Goal: Book appointment/travel/reservation

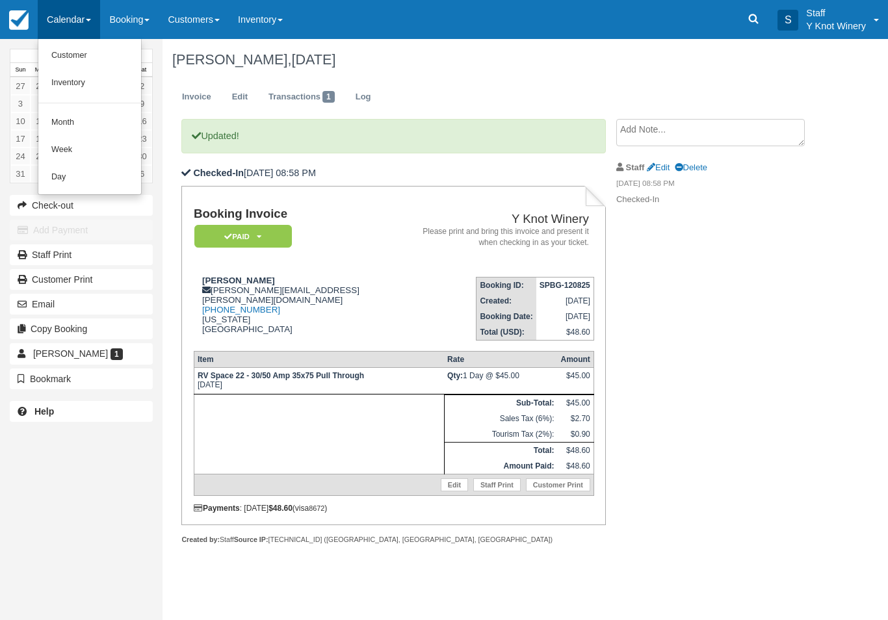
click at [61, 53] on link "Customer" at bounding box center [89, 55] width 103 height 27
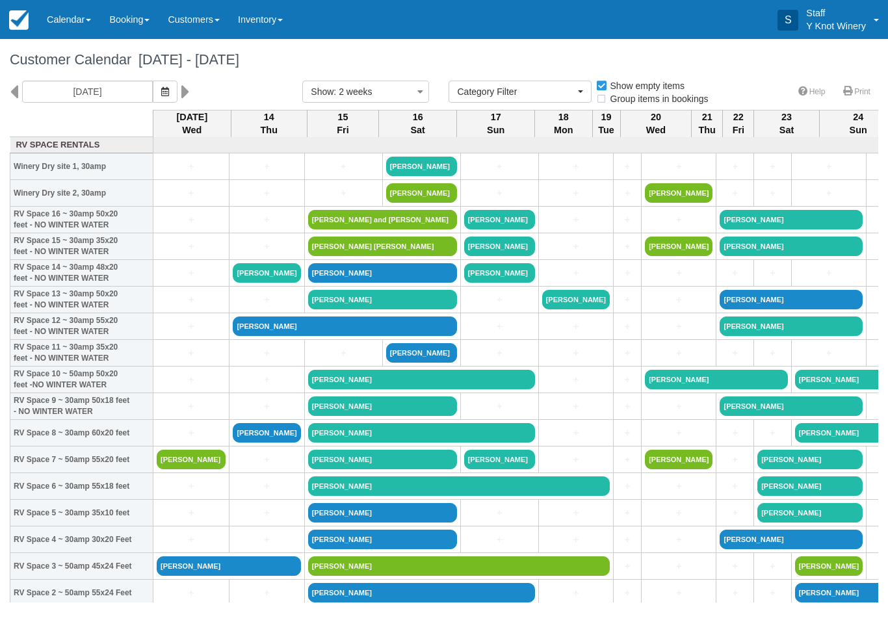
select select
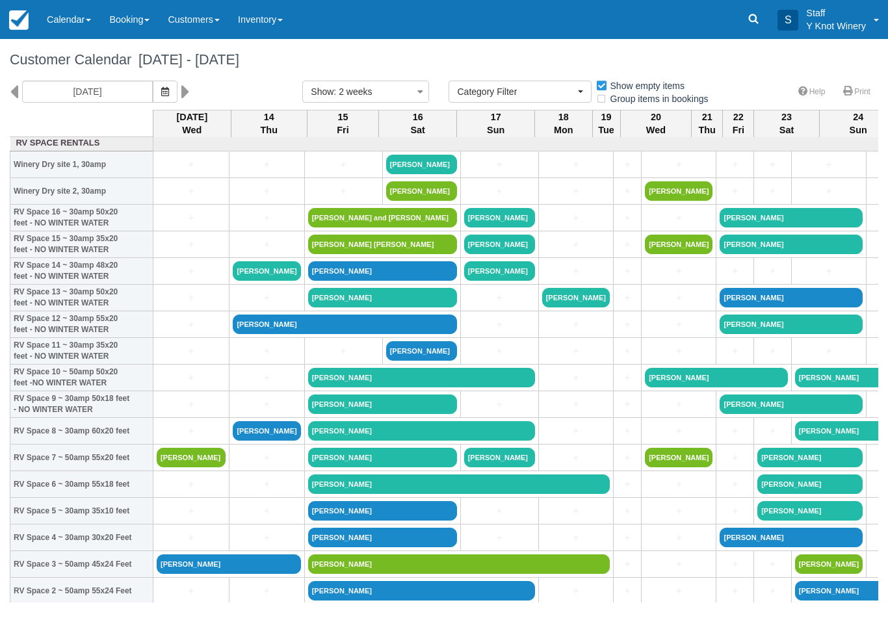
scroll to position [2, 0]
click at [190, 491] on link "+" at bounding box center [191, 485] width 69 height 14
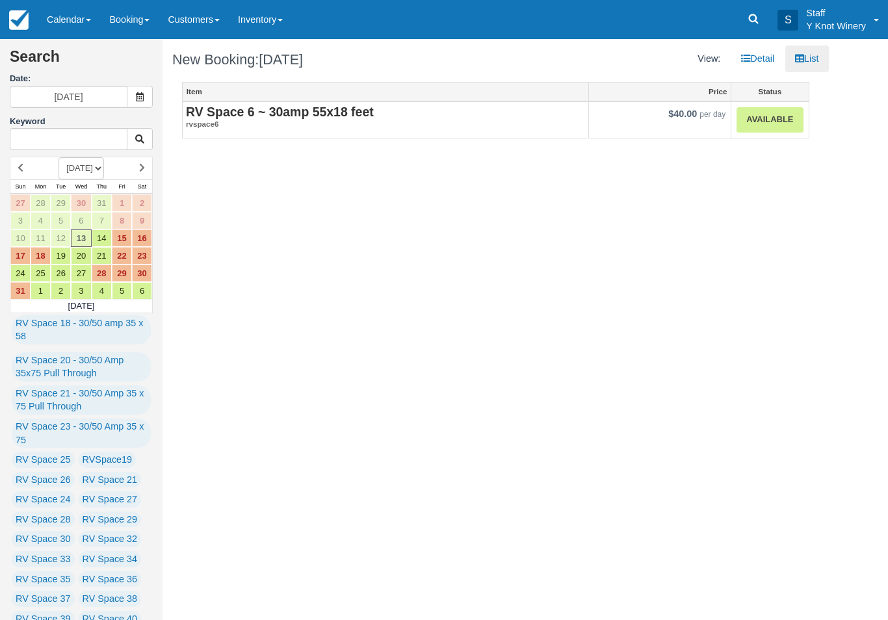
click at [767, 116] on link "Available" at bounding box center [769, 119] width 66 height 25
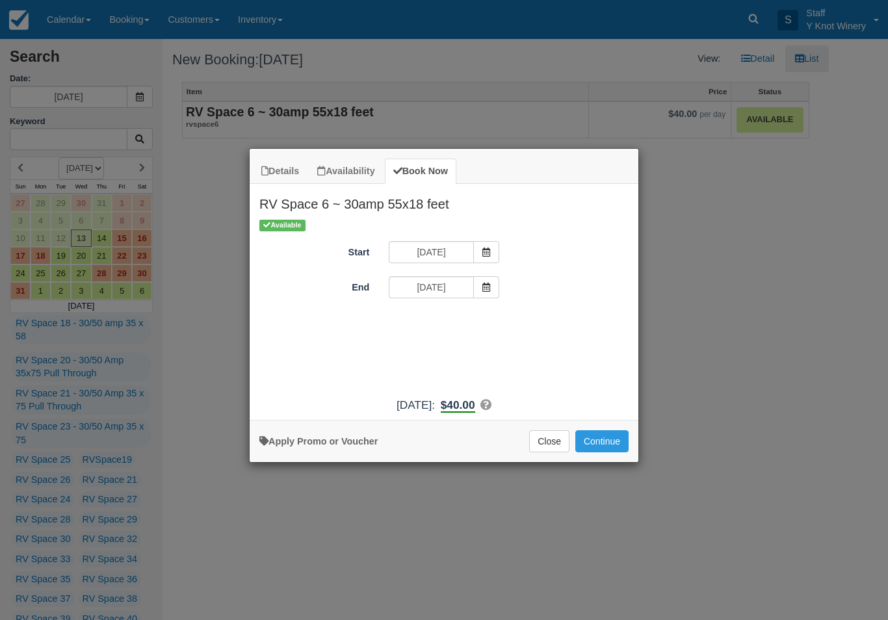
click at [615, 433] on div "Apply Promo or Voucher Close Continue Searching..." at bounding box center [444, 441] width 389 height 42
click at [597, 452] on button "Continue" at bounding box center [601, 441] width 53 height 22
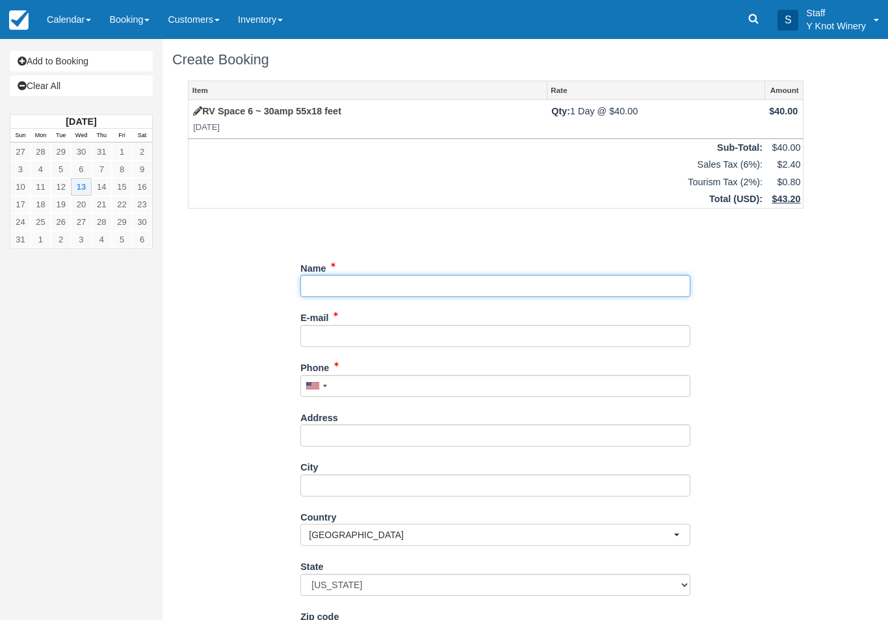
click at [348, 279] on input "Name" at bounding box center [495, 286] width 390 height 22
type input "Matt Davis"
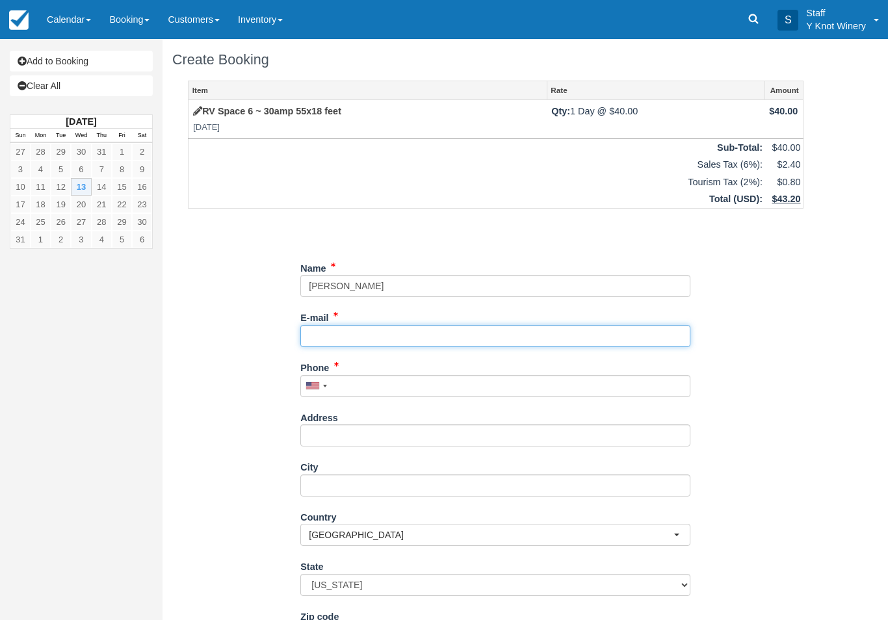
click at [318, 331] on input "E-mail" at bounding box center [495, 336] width 390 height 22
type input "matthewdavis107@gmail.com"
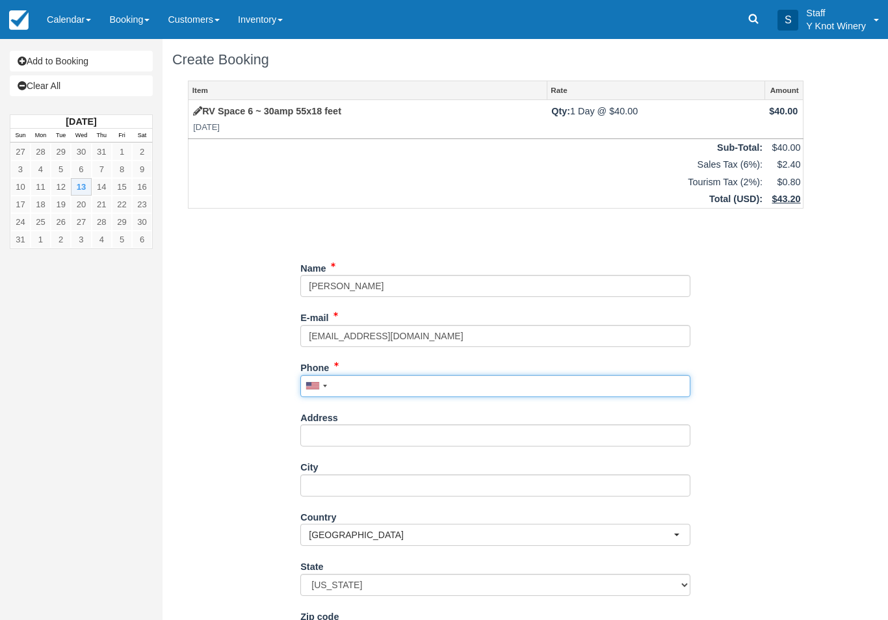
click at [336, 377] on input "Phone" at bounding box center [495, 386] width 390 height 22
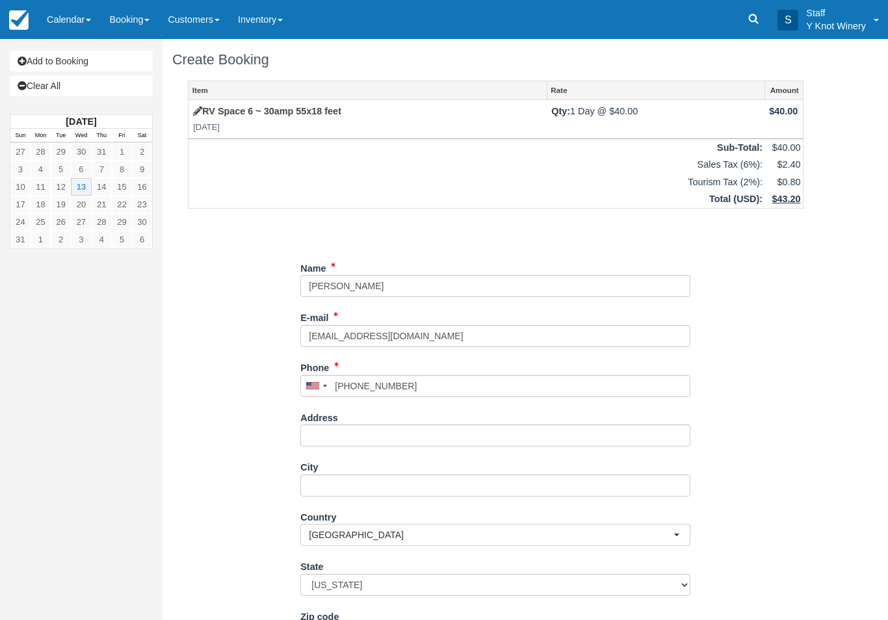
type input "+17025619420"
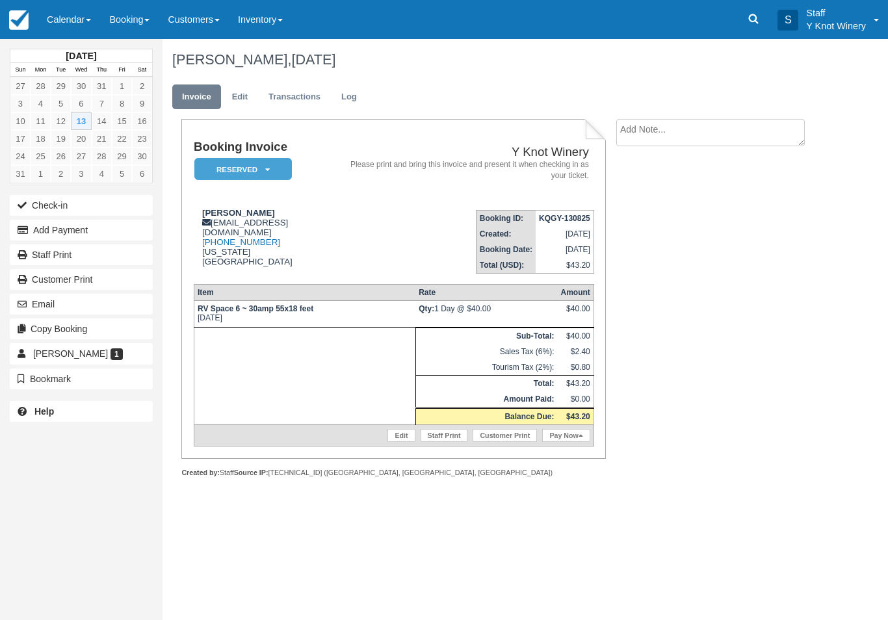
click at [655, 136] on textarea at bounding box center [710, 132] width 188 height 27
type textarea "1629"
click at [639, 203] on button "Create" at bounding box center [645, 207] width 58 height 22
click at [74, 25] on link "Calendar" at bounding box center [69, 19] width 62 height 39
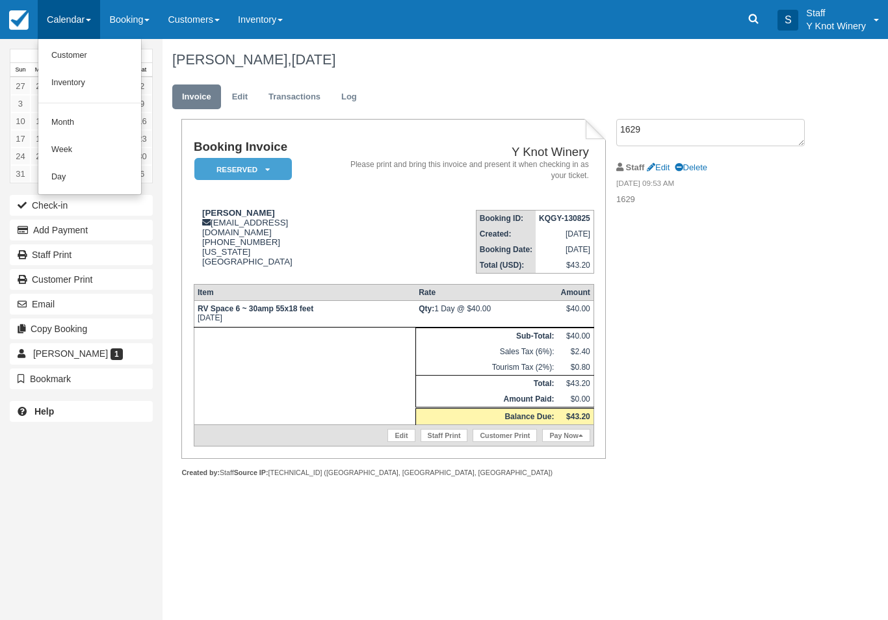
click at [64, 55] on link "Customer" at bounding box center [89, 55] width 103 height 27
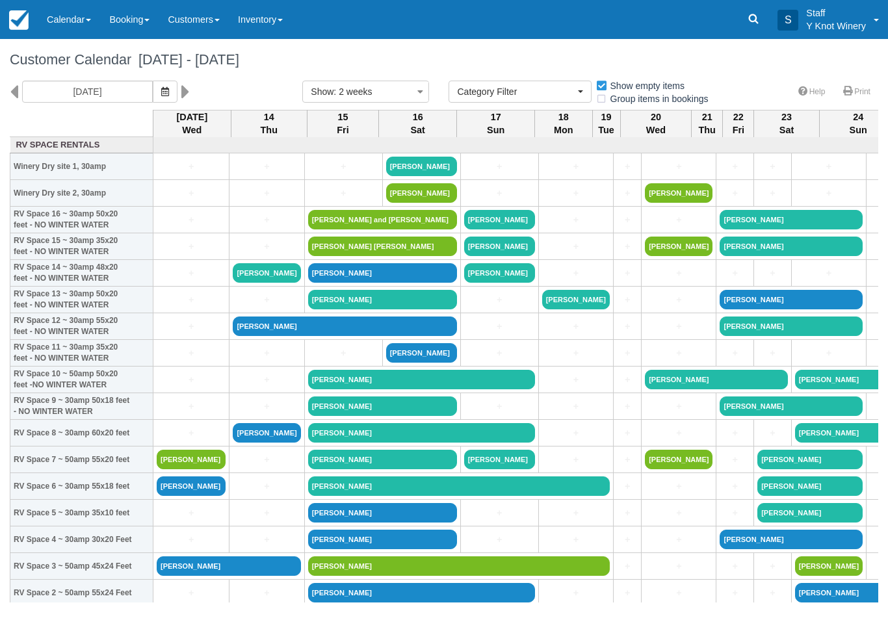
select select
click at [161, 94] on icon "button" at bounding box center [165, 91] width 8 height 9
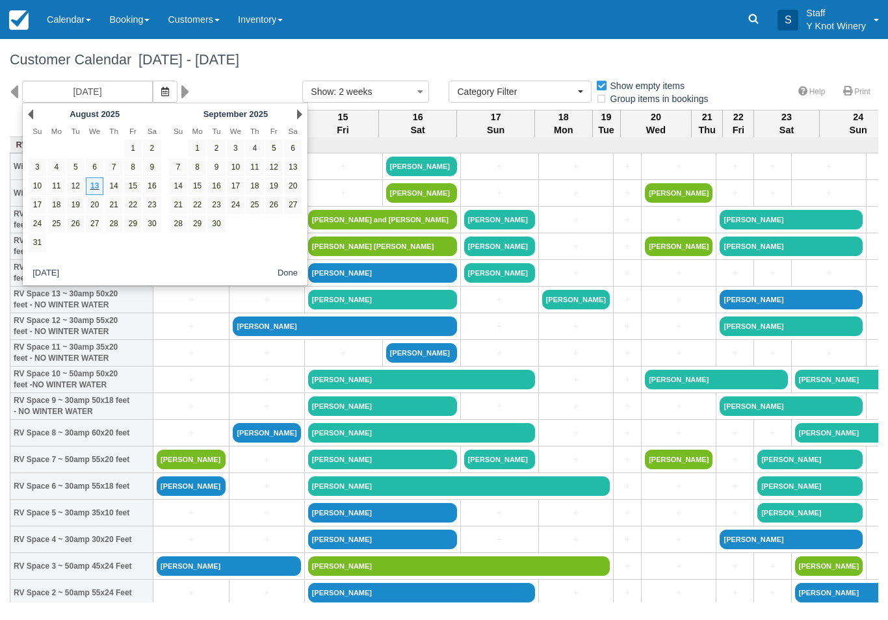
click at [76, 209] on link "19" at bounding box center [76, 205] width 18 height 18
type input "08/19/25"
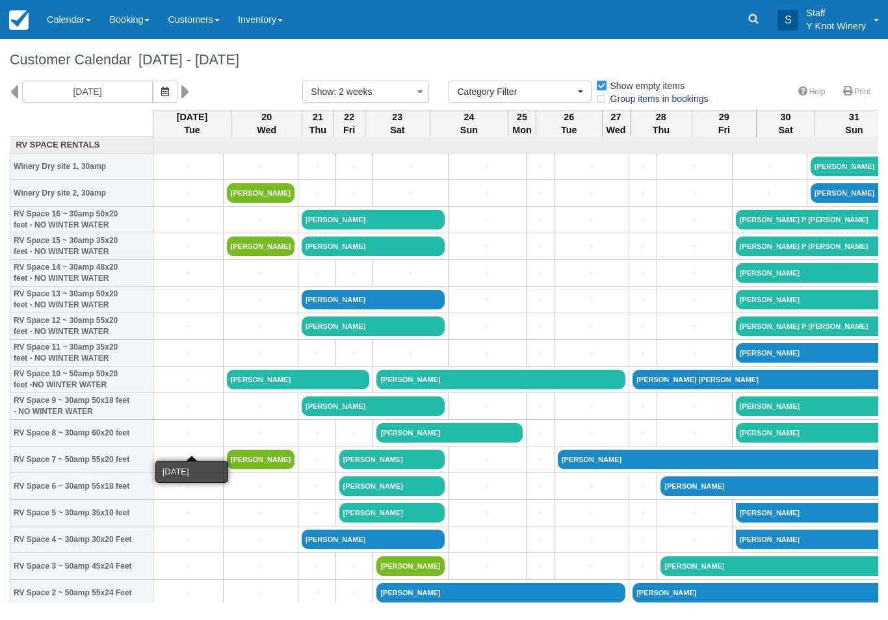
click at [201, 440] on link "+" at bounding box center [188, 433] width 63 height 14
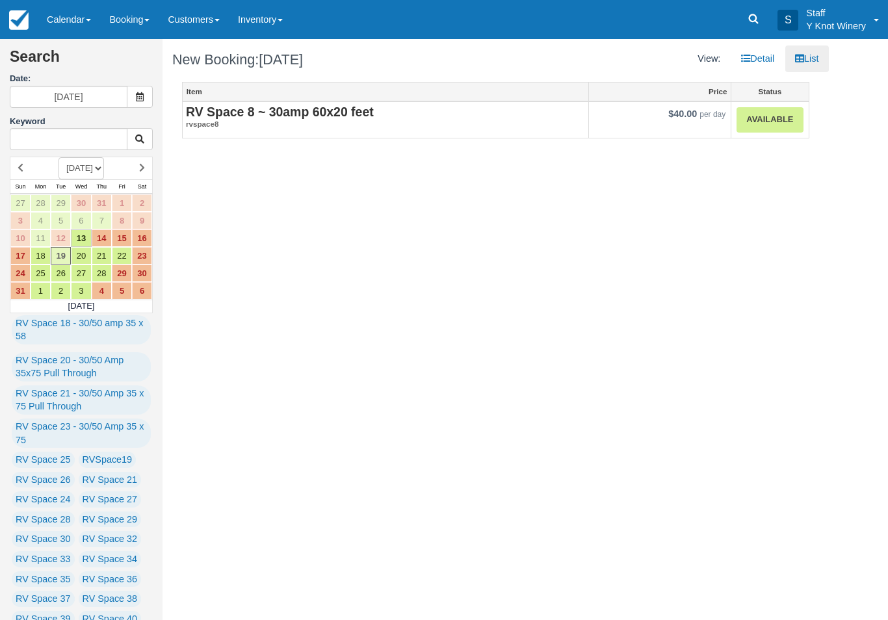
click at [754, 122] on link "Available" at bounding box center [769, 119] width 66 height 25
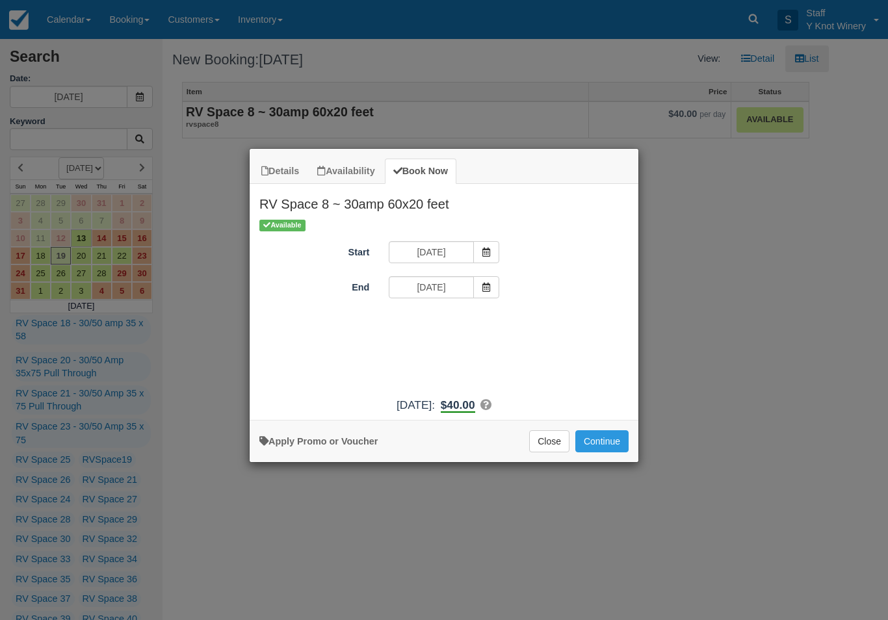
click at [493, 282] on span "Item Modal" at bounding box center [486, 287] width 26 height 22
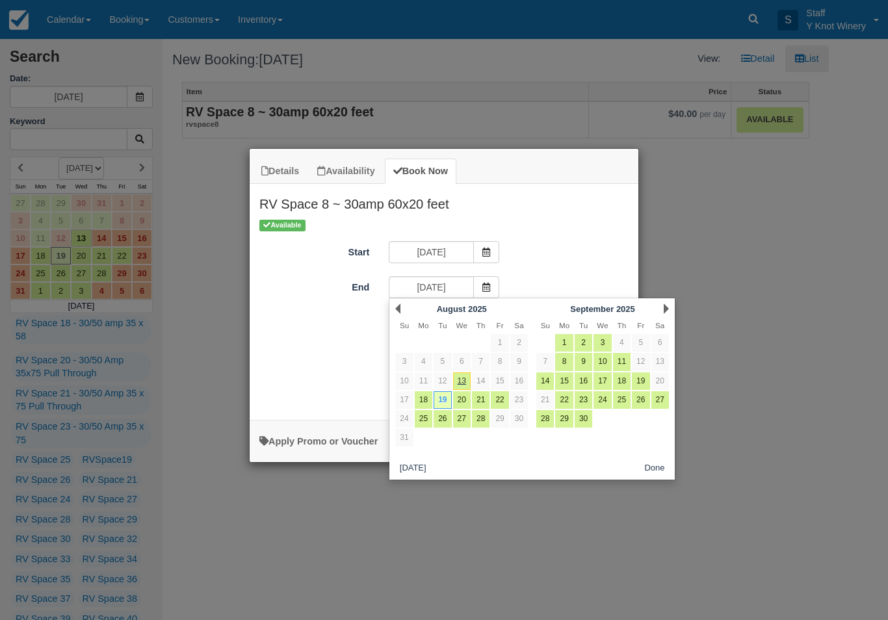
click at [463, 397] on link "20" at bounding box center [462, 400] width 18 height 18
type input "08/20/25"
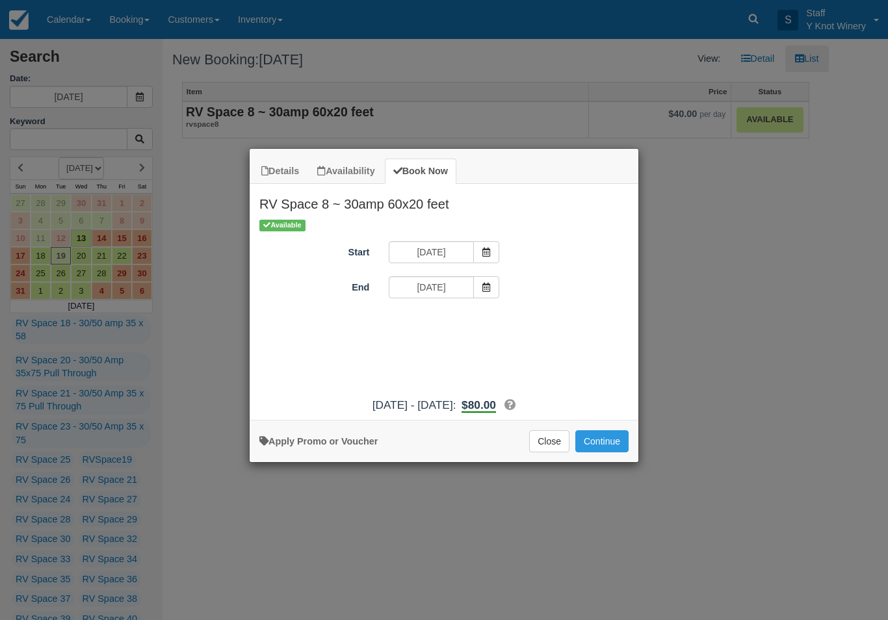
click at [615, 452] on button "Continue" at bounding box center [601, 441] width 53 height 22
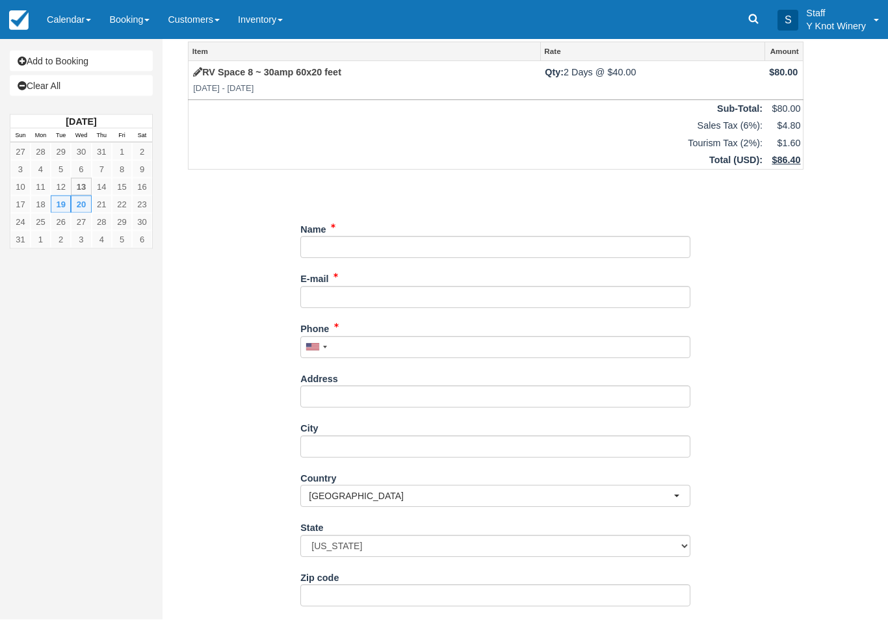
scroll to position [40, 0]
click at [348, 237] on input "Name" at bounding box center [495, 246] width 390 height 22
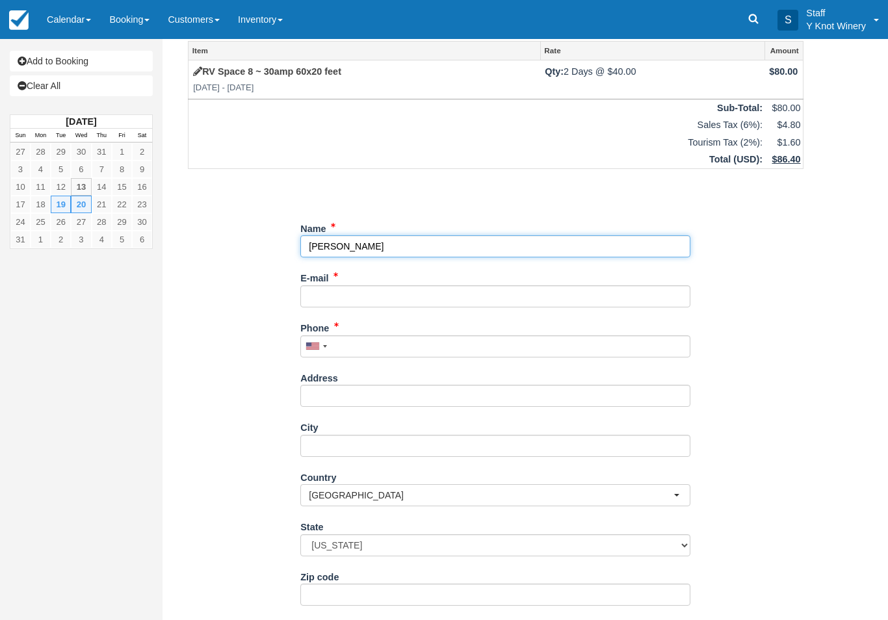
type input "[PERSON_NAME]"
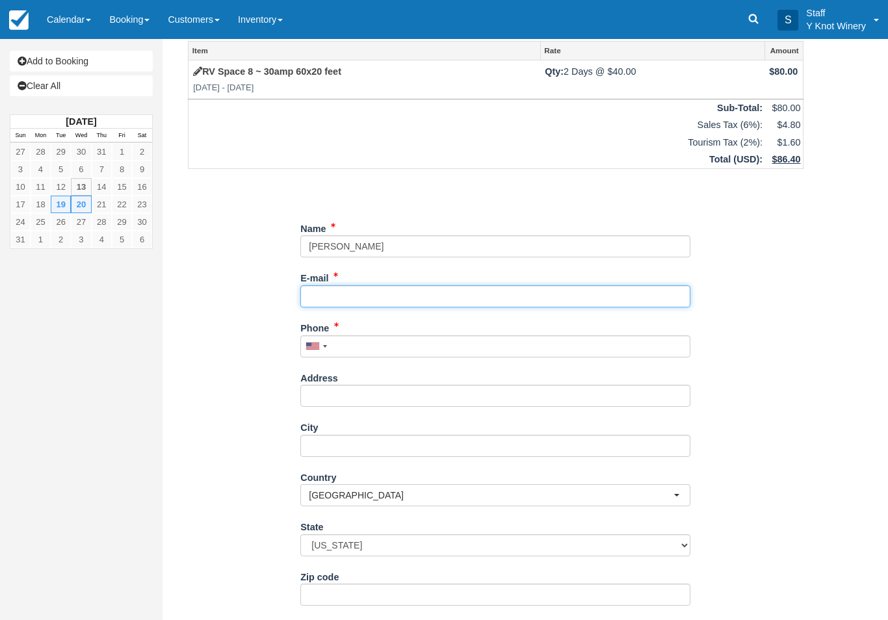
click at [358, 289] on input "E-mail" at bounding box center [495, 296] width 390 height 22
type input "[EMAIL_ADDRESS][DOMAIN_NAME]"
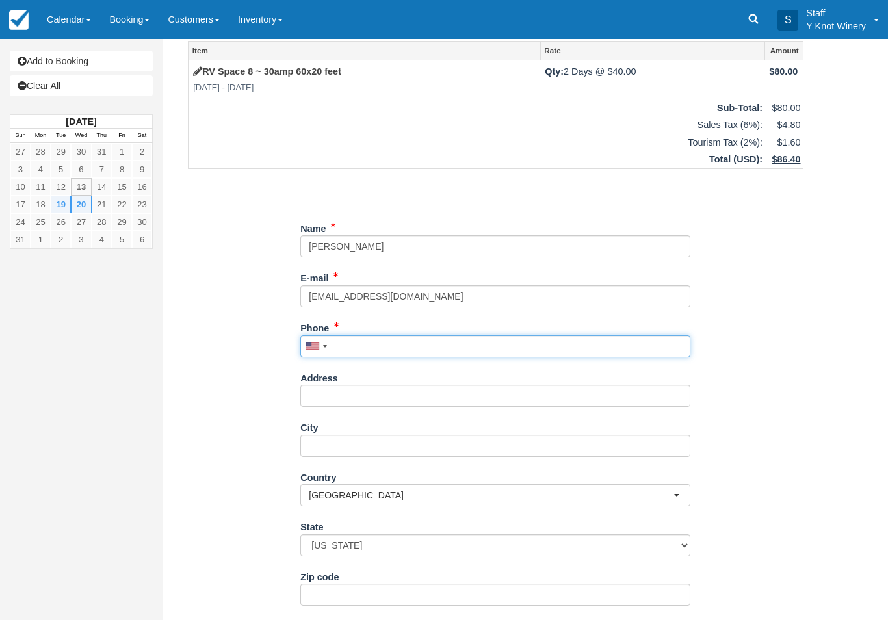
click at [355, 341] on input "Phone" at bounding box center [495, 346] width 390 height 22
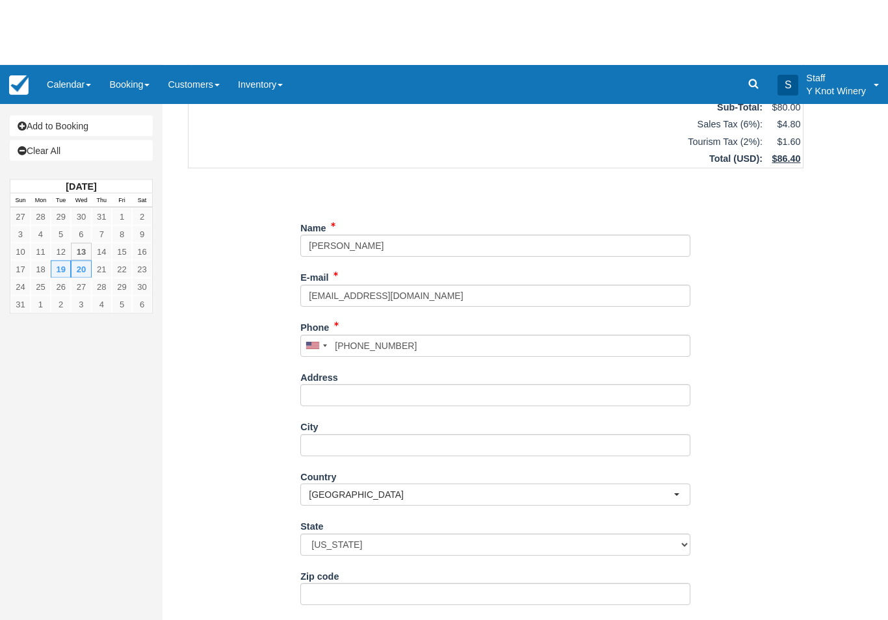
click at [344, 616] on button "Continue" at bounding box center [331, 624] width 62 height 22
type input "+18016433202"
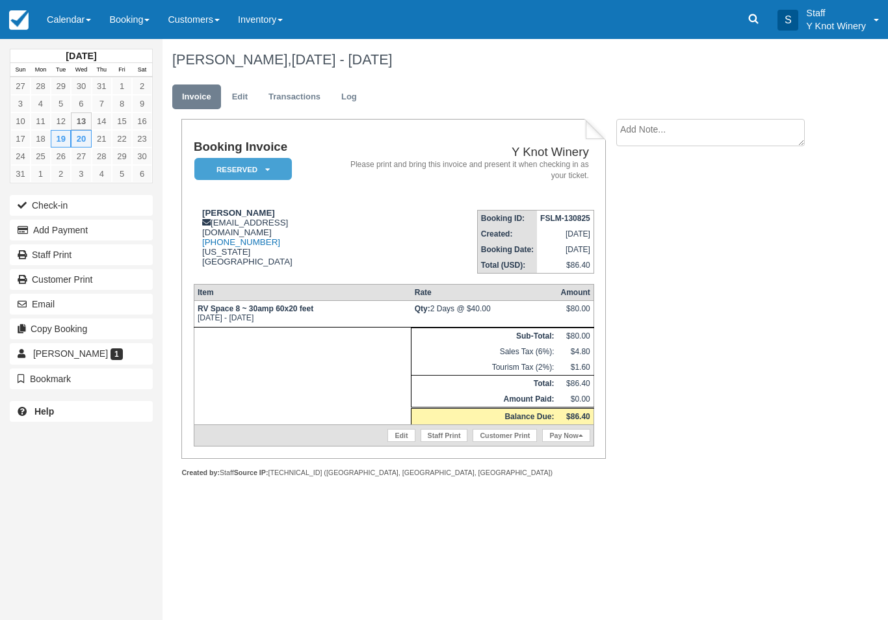
click at [78, 19] on link "Calendar" at bounding box center [69, 19] width 62 height 39
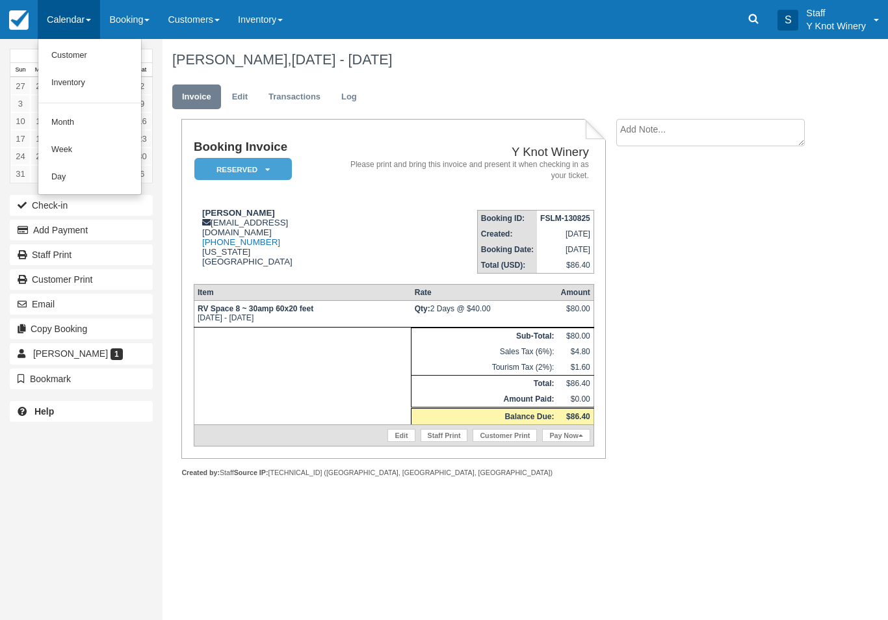
click at [90, 53] on link "Customer" at bounding box center [89, 55] width 103 height 27
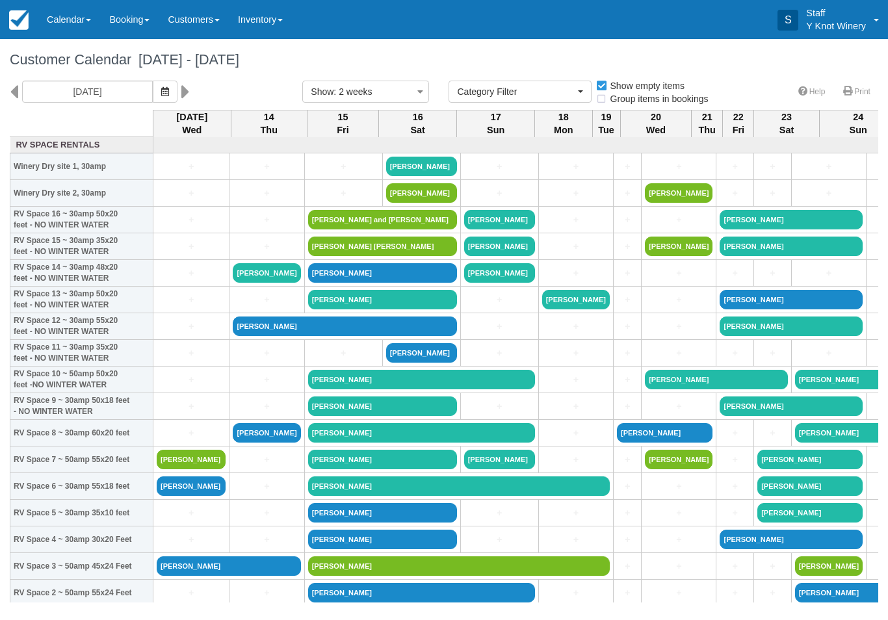
select select
click at [153, 101] on button "button" at bounding box center [165, 92] width 25 height 22
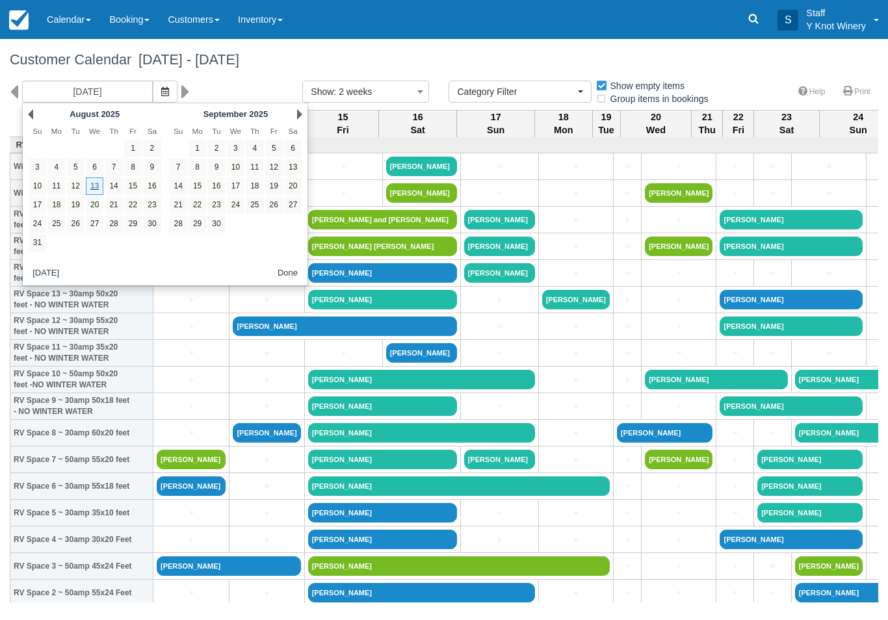
click at [253, 208] on link "25" at bounding box center [255, 205] width 18 height 18
type input "[DATE]"
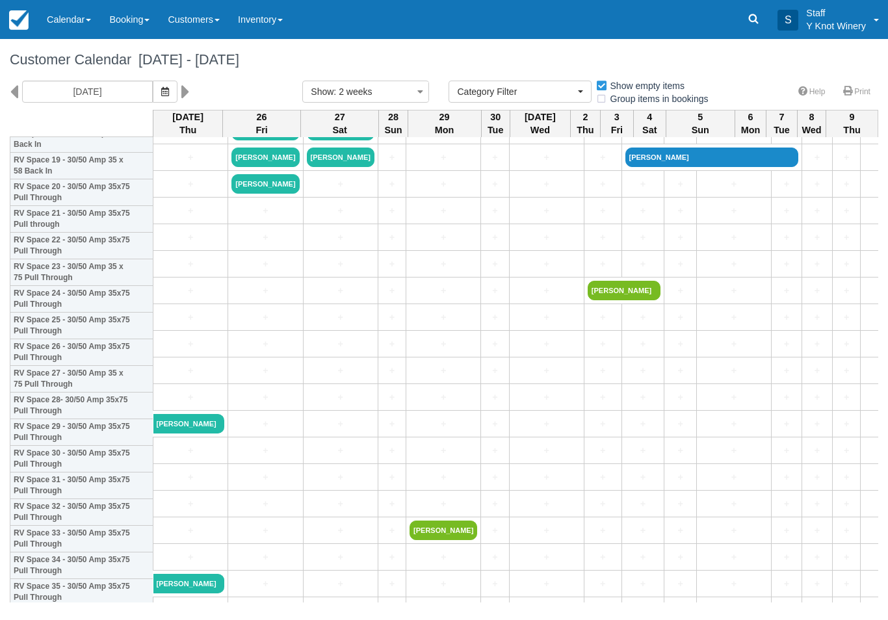
scroll to position [611, 0]
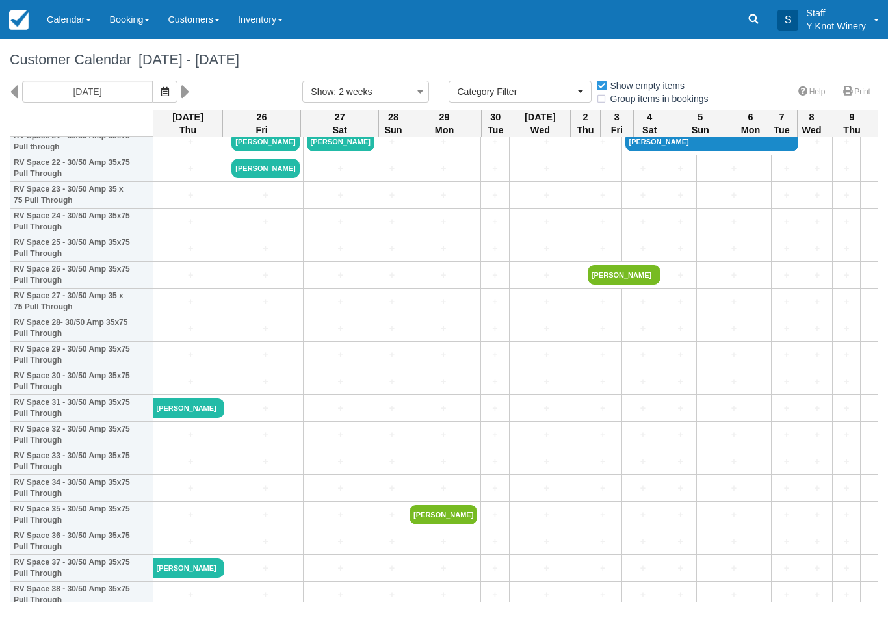
click at [180, 255] on link "+" at bounding box center [191, 249] width 68 height 14
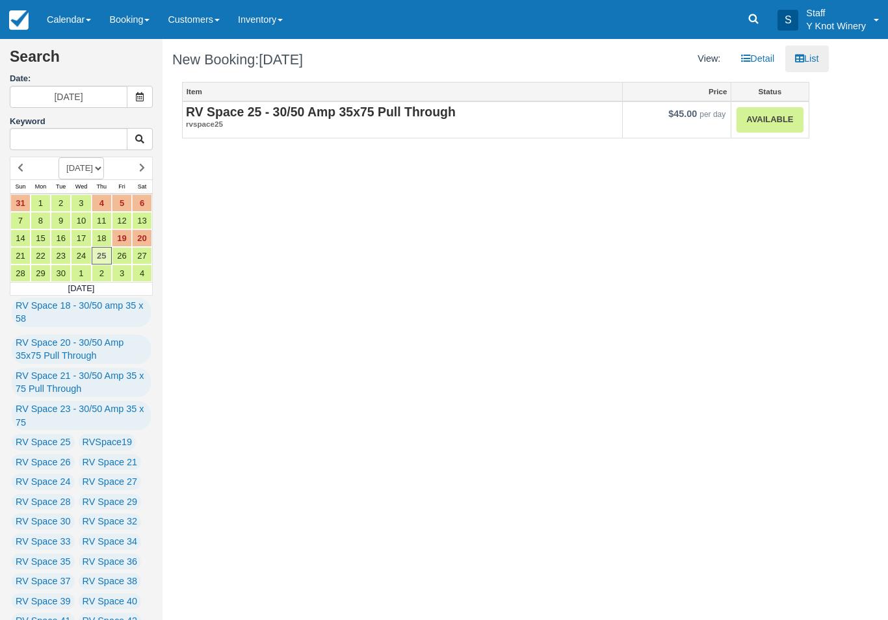
click at [775, 130] on link "Available" at bounding box center [769, 119] width 66 height 25
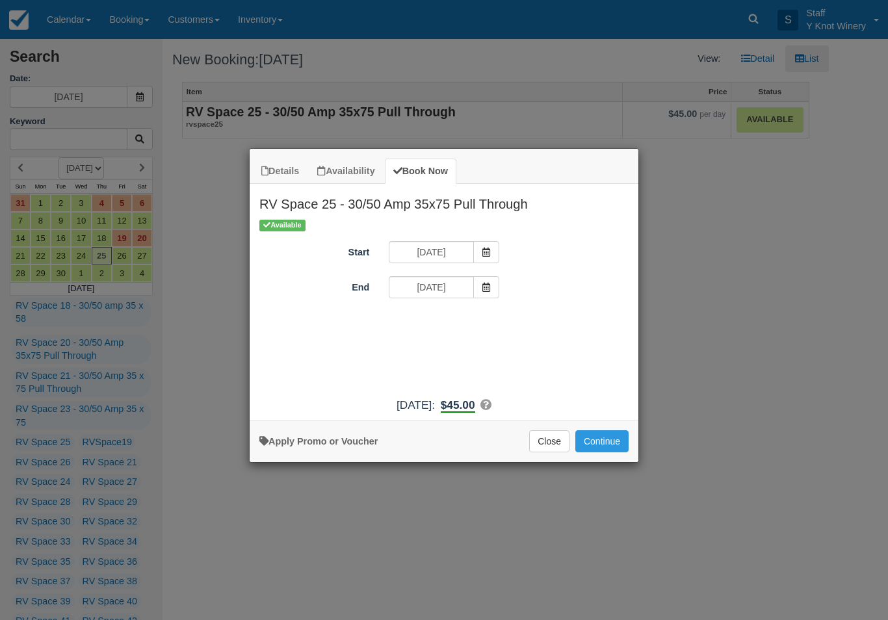
click at [490, 295] on span "Item Modal" at bounding box center [486, 287] width 26 height 22
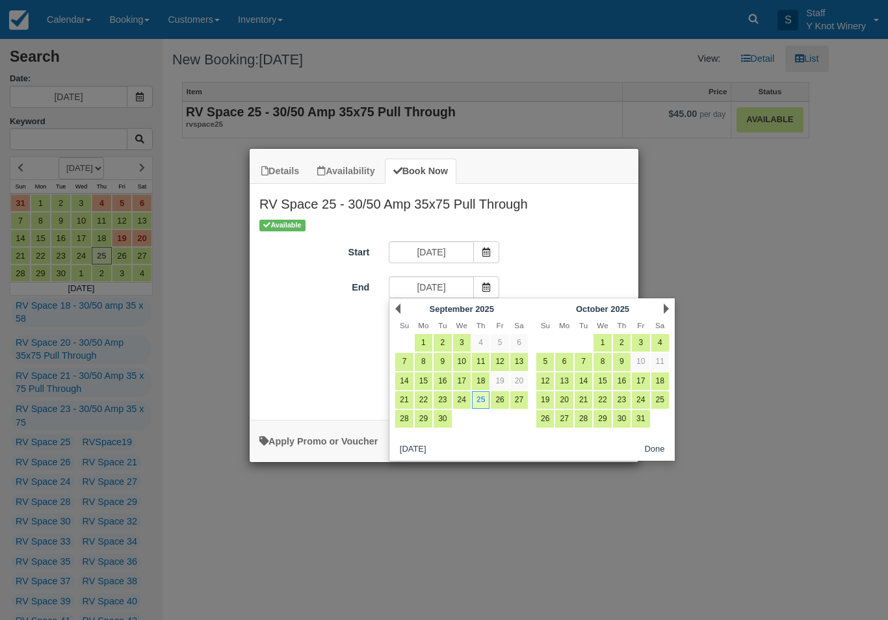
click at [524, 402] on link "27" at bounding box center [519, 400] width 18 height 18
type input "09/27/25"
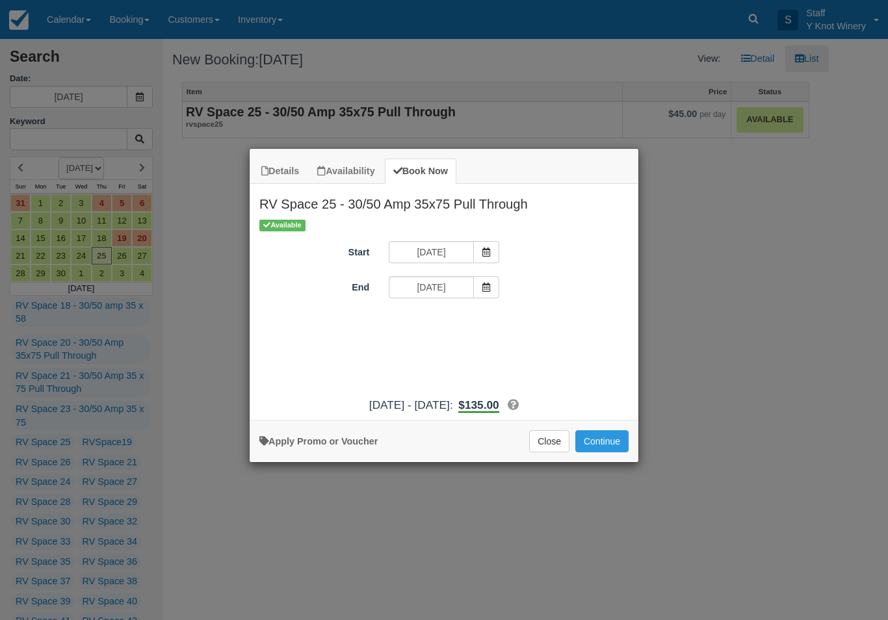
click at [621, 448] on button "Continue" at bounding box center [601, 441] width 53 height 22
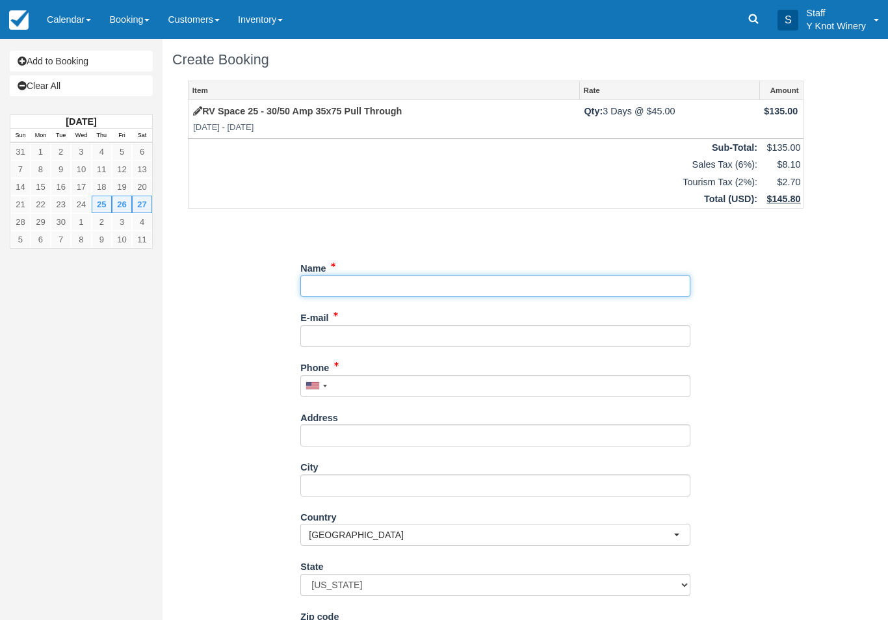
click at [377, 281] on input "Name" at bounding box center [495, 286] width 390 height 22
type input "[PERSON_NAME]"
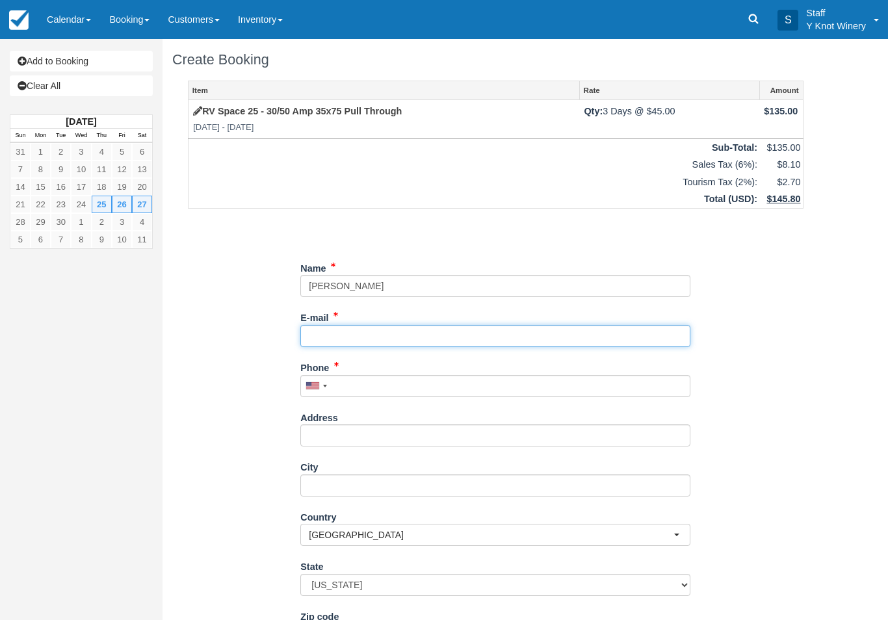
click at [334, 325] on input "E-mail" at bounding box center [495, 336] width 390 height 22
type input "beric18@msn.com"
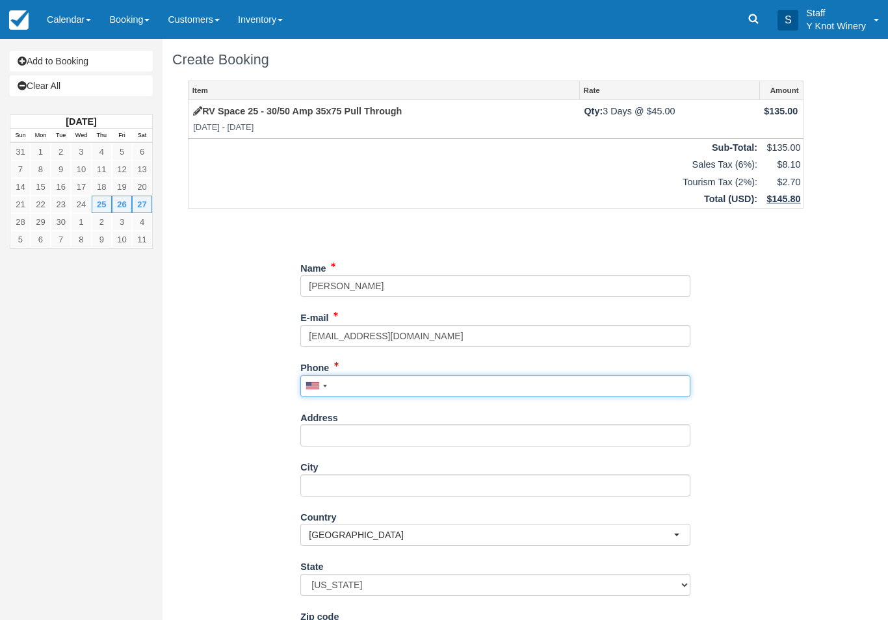
click at [352, 384] on input "Phone" at bounding box center [495, 386] width 390 height 22
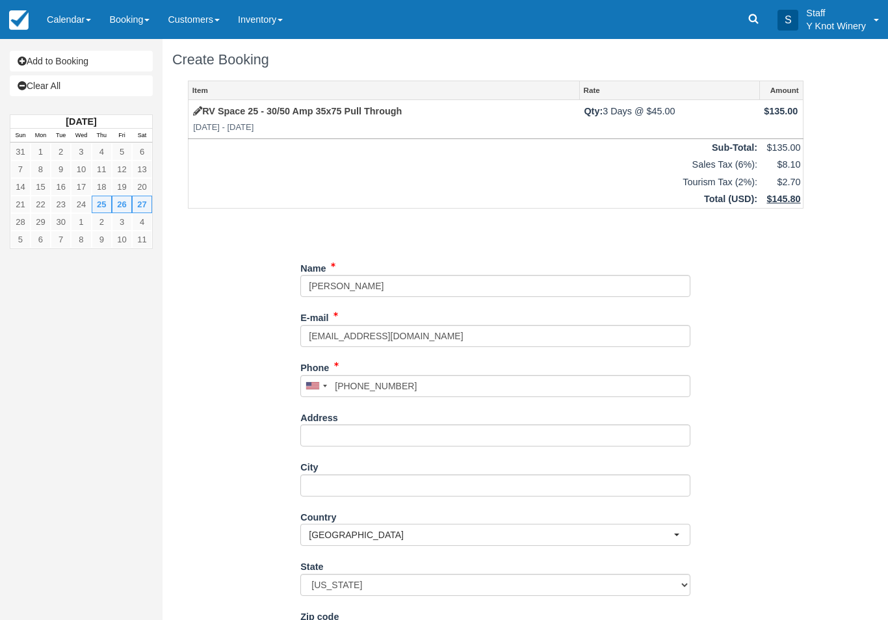
type input "[PHONE_NUMBER]"
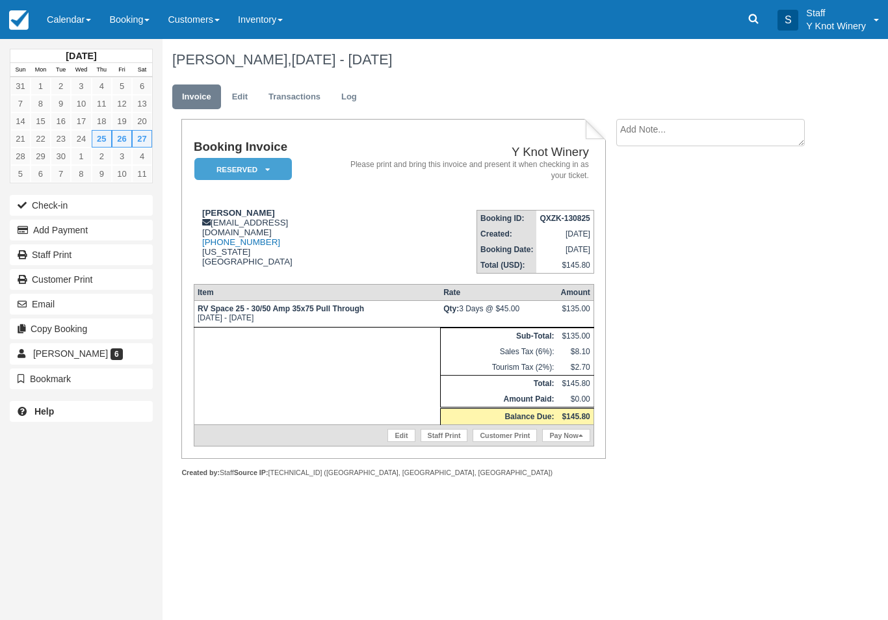
click at [87, 26] on link "Calendar" at bounding box center [69, 19] width 62 height 39
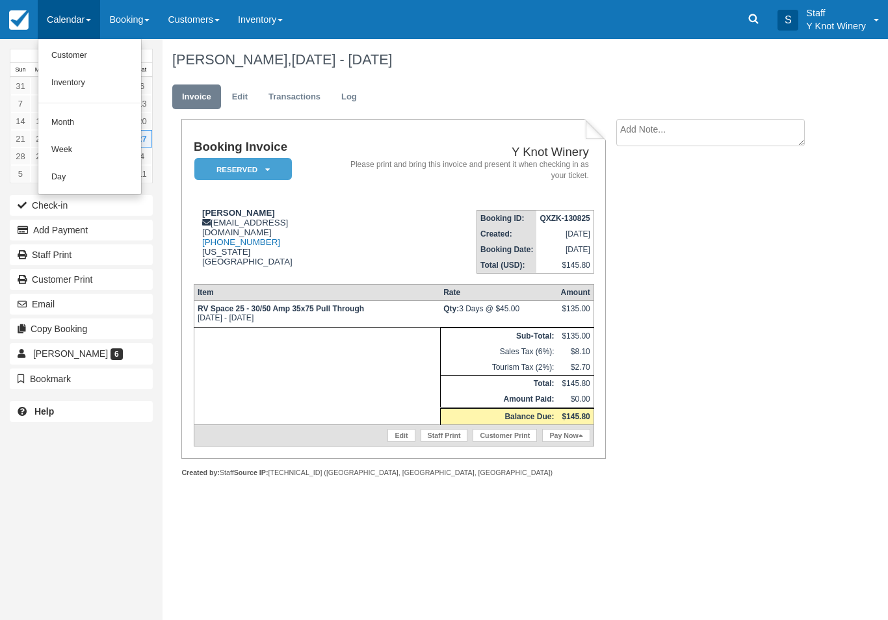
click at [85, 47] on link "Customer" at bounding box center [89, 55] width 103 height 27
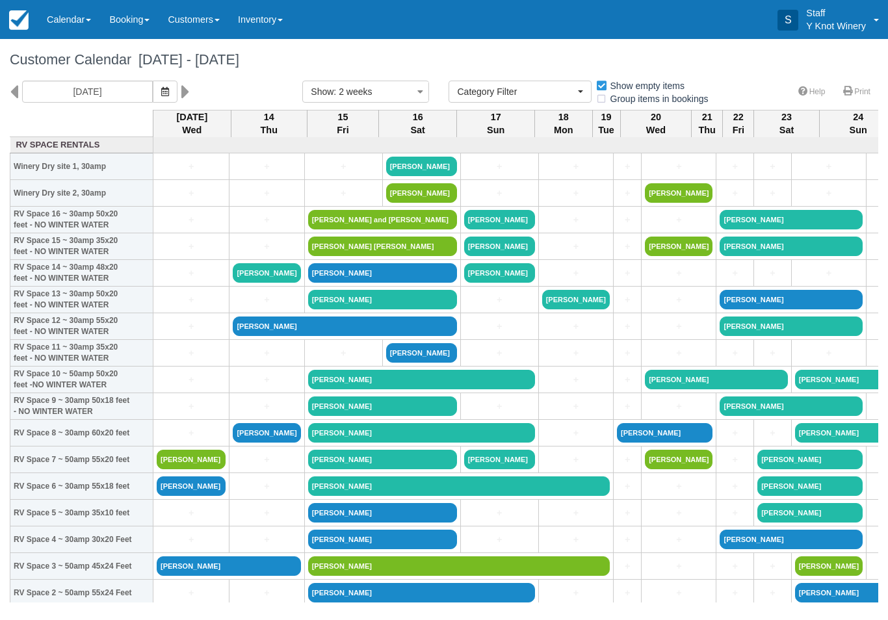
select select
click at [161, 88] on icon "button" at bounding box center [165, 91] width 8 height 9
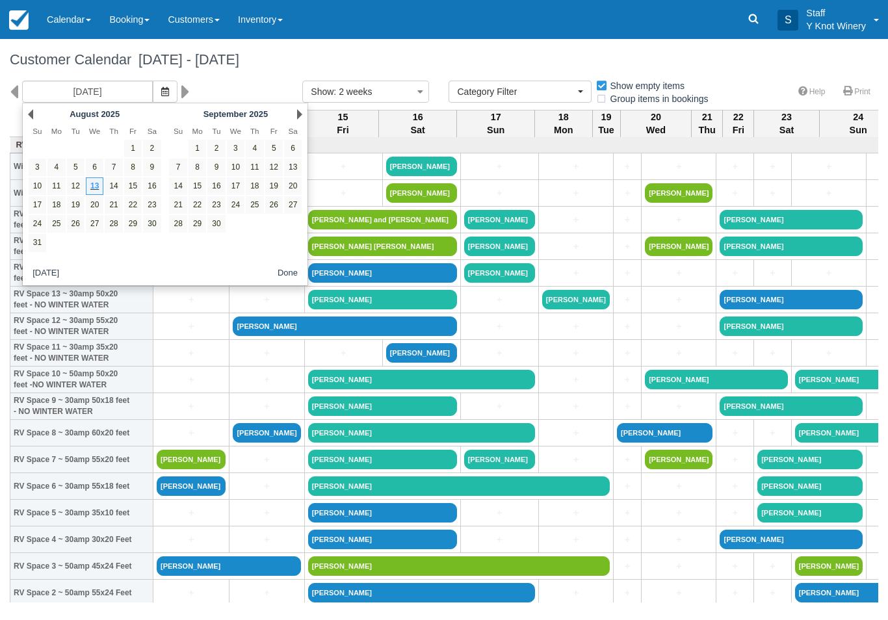
click at [253, 201] on link "25" at bounding box center [255, 205] width 18 height 18
type input "09/25/25"
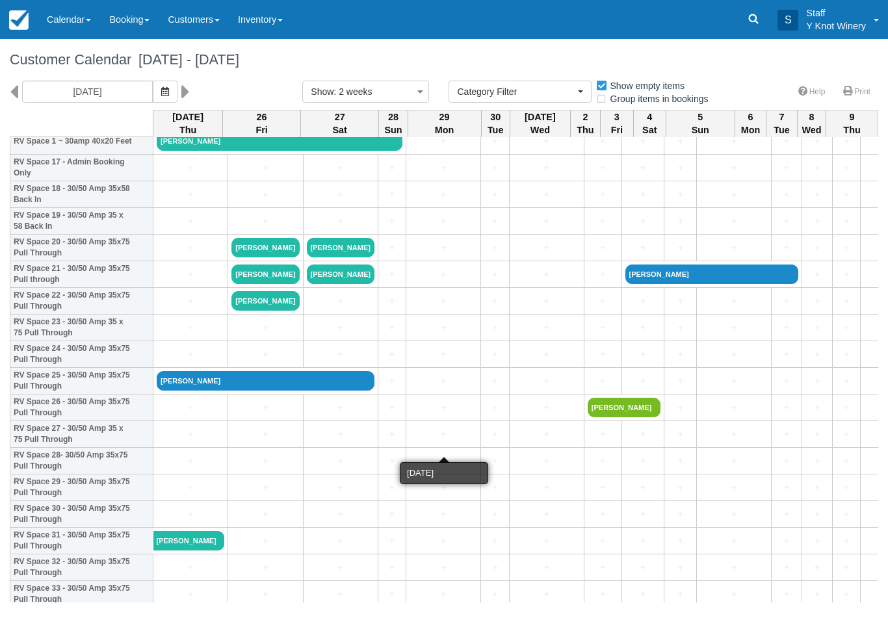
scroll to position [497, 0]
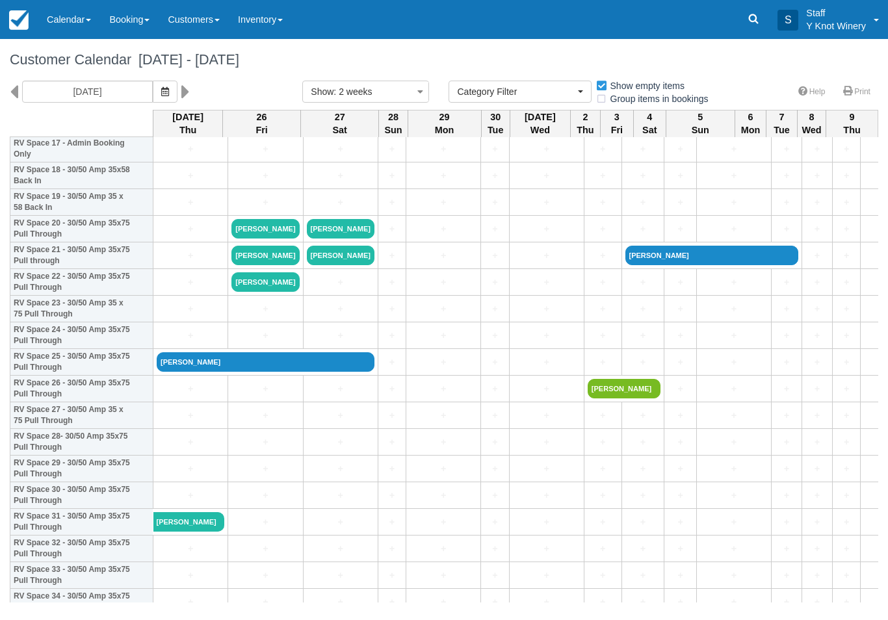
click at [178, 396] on link "+" at bounding box center [191, 389] width 68 height 14
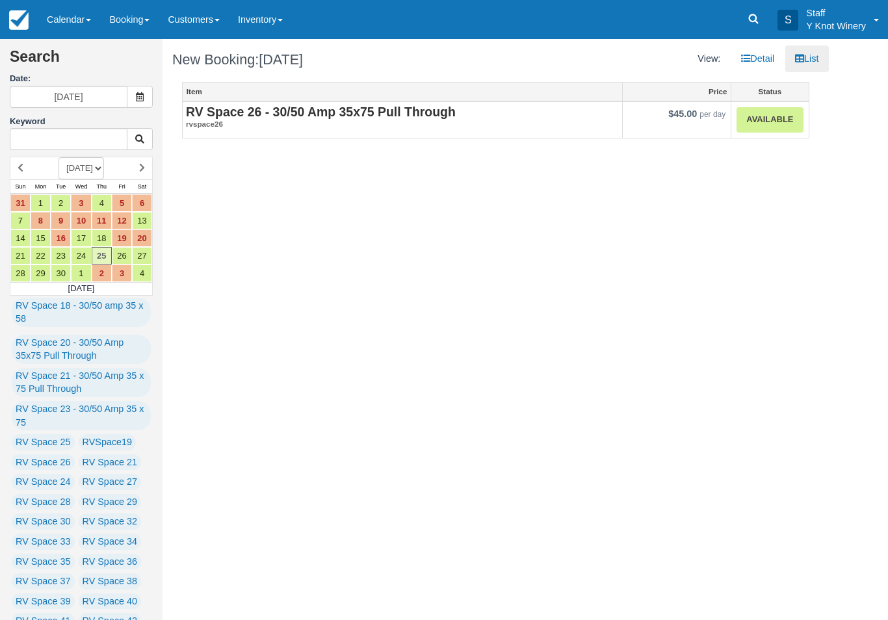
click at [774, 122] on link "Available" at bounding box center [769, 119] width 66 height 25
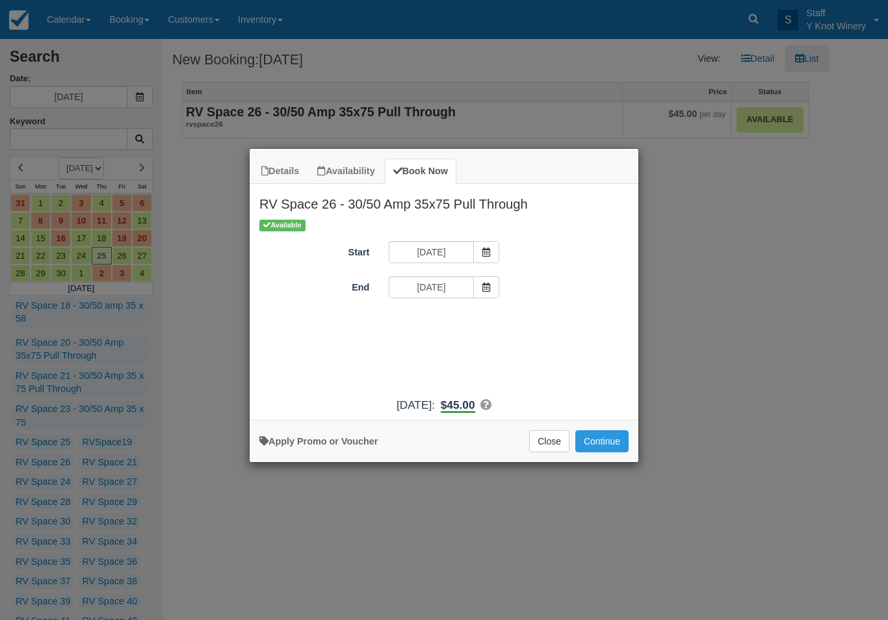
click at [488, 287] on icon "Item Modal" at bounding box center [486, 287] width 9 height 9
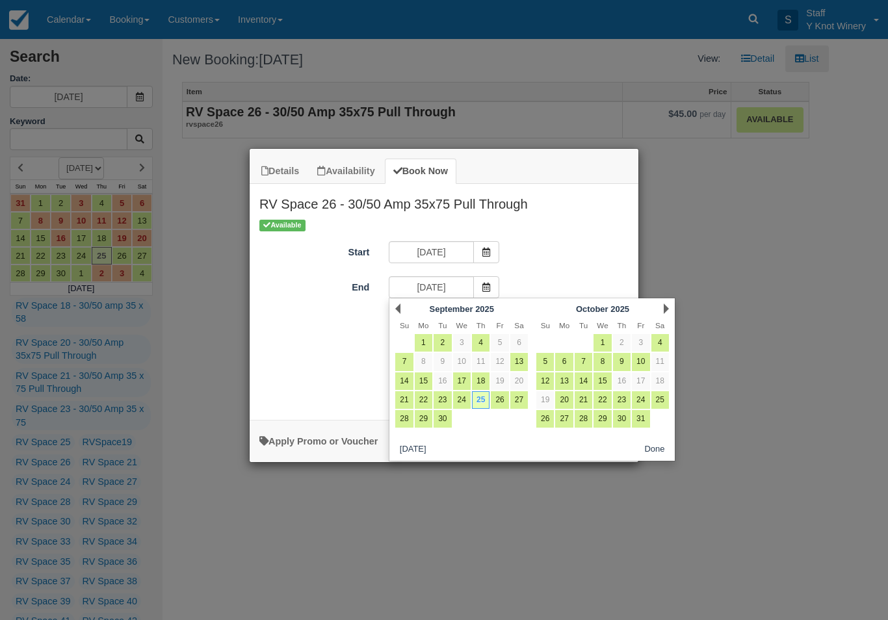
click at [520, 396] on link "27" at bounding box center [519, 400] width 18 height 18
type input "[DATE]"
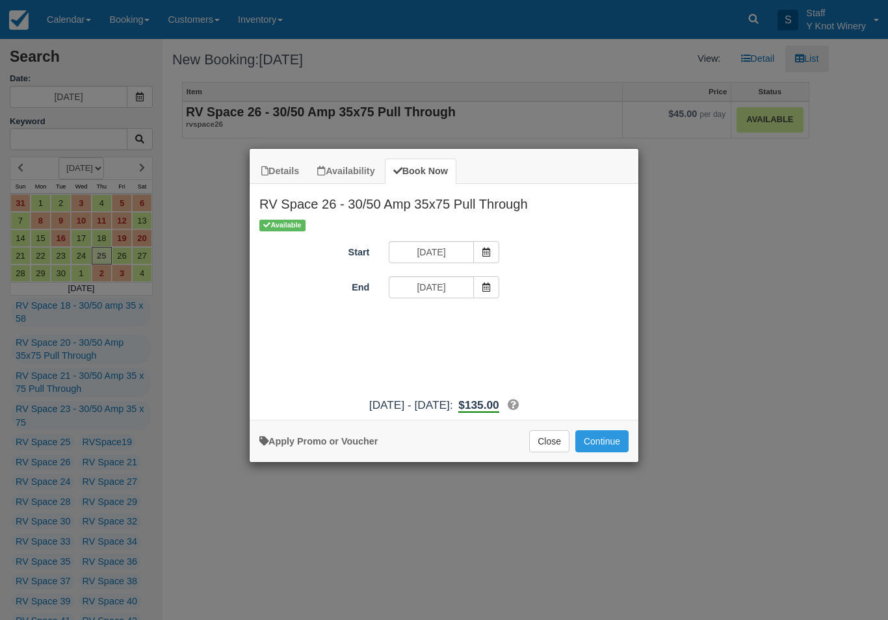
click at [608, 445] on button "Continue" at bounding box center [601, 441] width 53 height 22
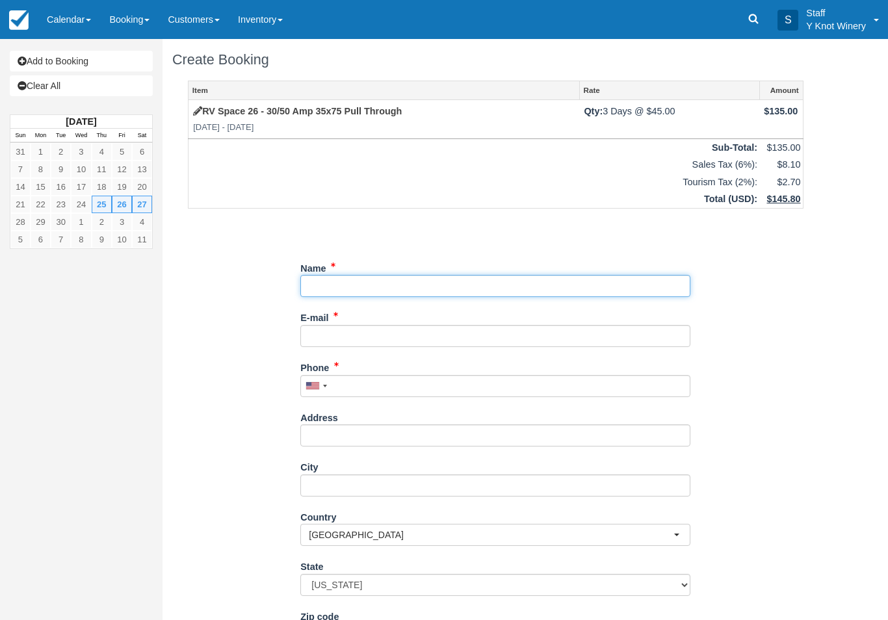
click at [346, 281] on input "Name" at bounding box center [495, 286] width 390 height 22
type input "[PERSON_NAME]"
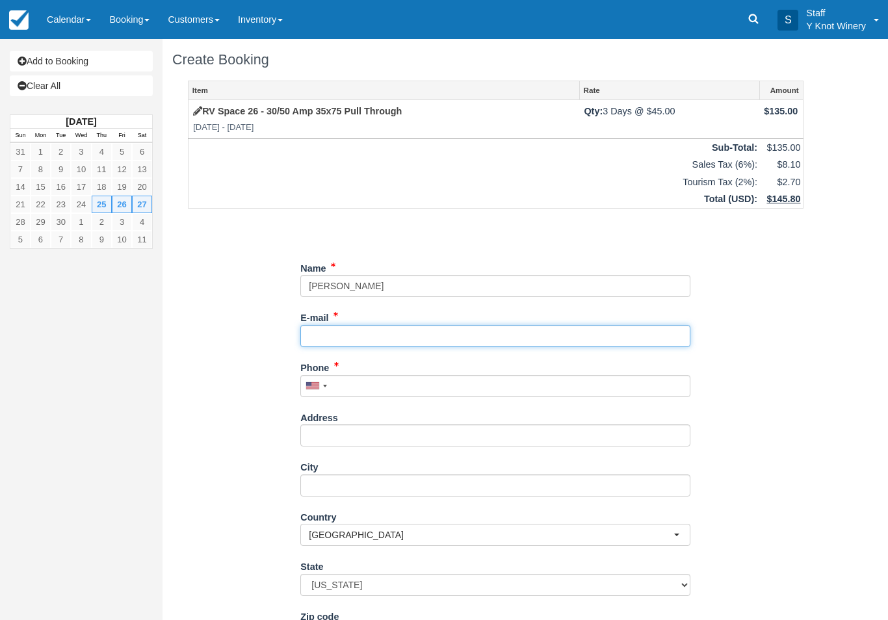
click at [320, 337] on input "E-mail" at bounding box center [495, 336] width 390 height 22
type input "[EMAIL_ADDRESS][DOMAIN_NAME]"
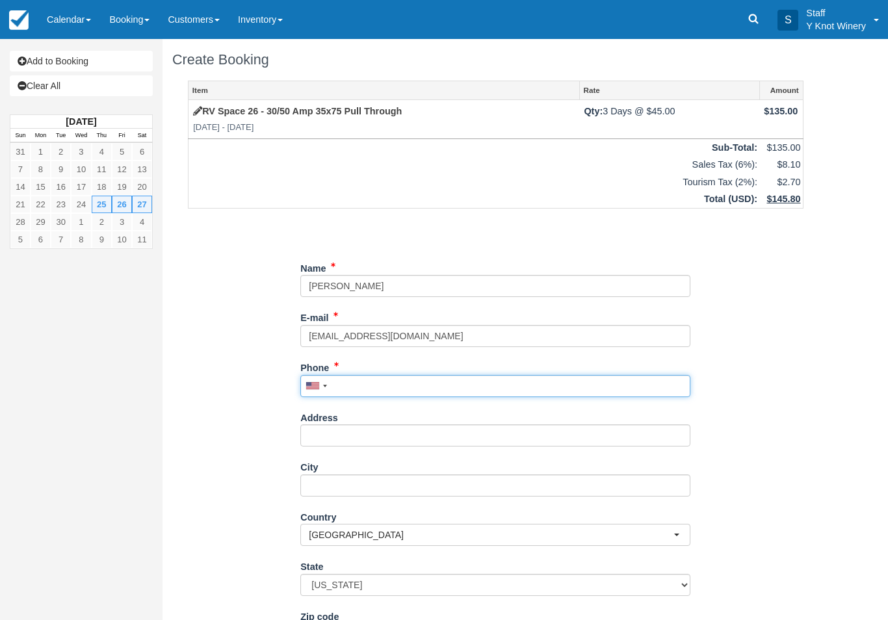
click at [342, 382] on input "Phone" at bounding box center [495, 386] width 390 height 22
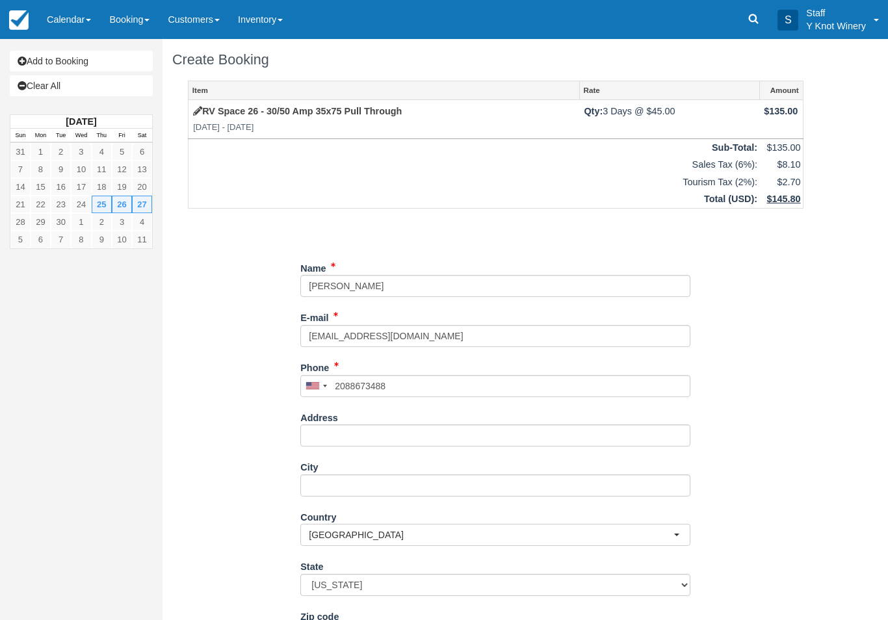
type input "+12088673488"
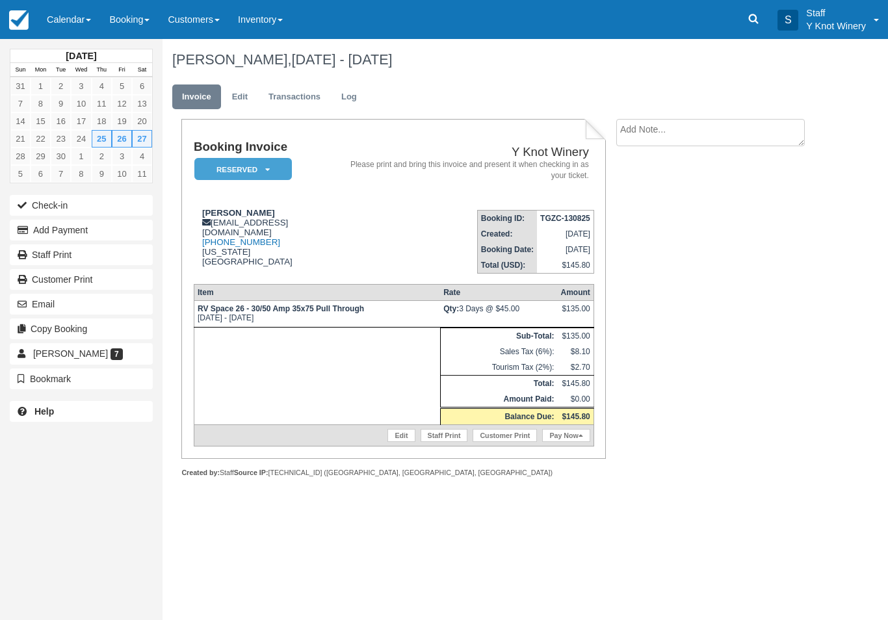
click at [699, 132] on textarea at bounding box center [710, 132] width 188 height 27
type textarea "1629"
click at [653, 202] on button "Create" at bounding box center [645, 207] width 58 height 22
click at [89, 18] on link "Calendar" at bounding box center [69, 19] width 62 height 39
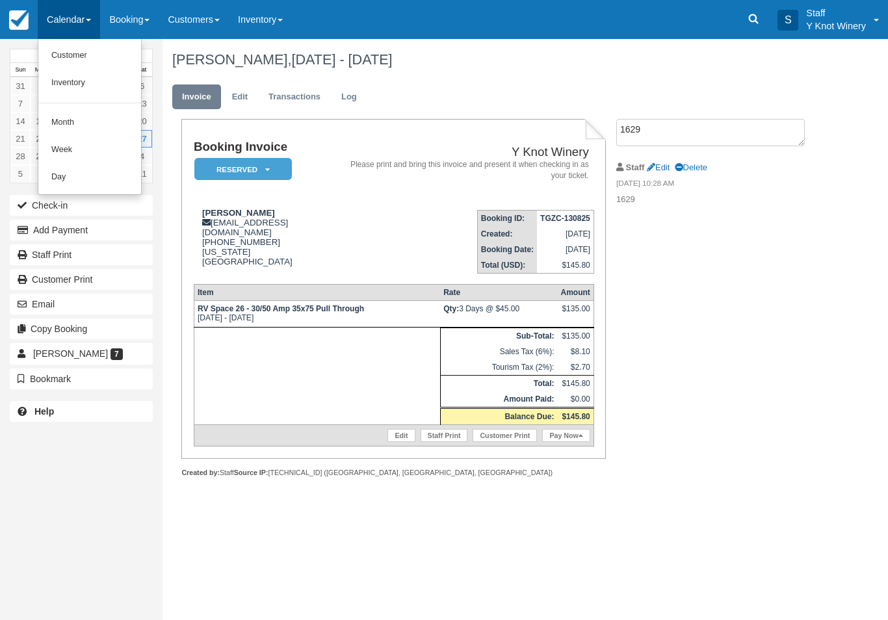
click at [95, 59] on link "Customer" at bounding box center [89, 55] width 103 height 27
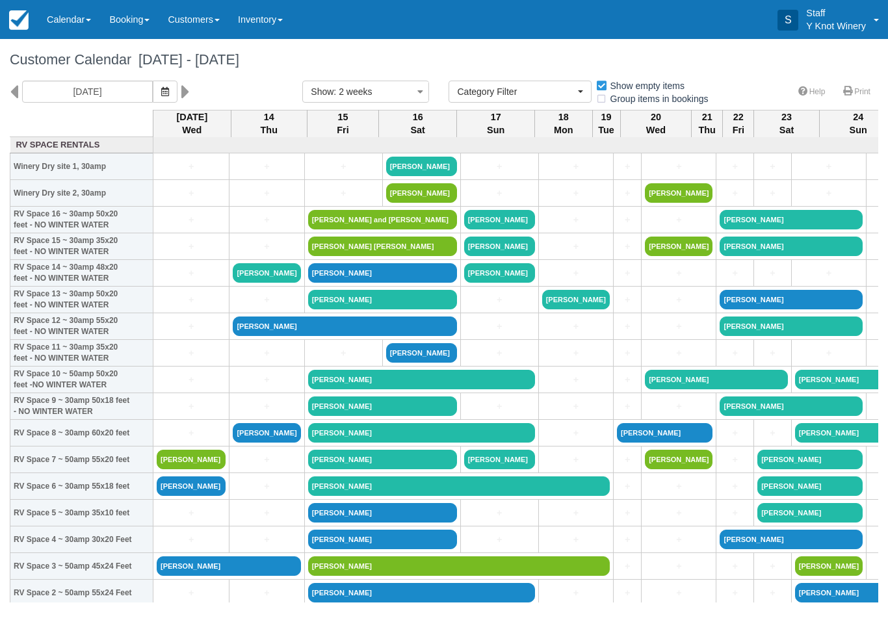
select select
click at [81, 19] on link "Calendar" at bounding box center [69, 19] width 62 height 39
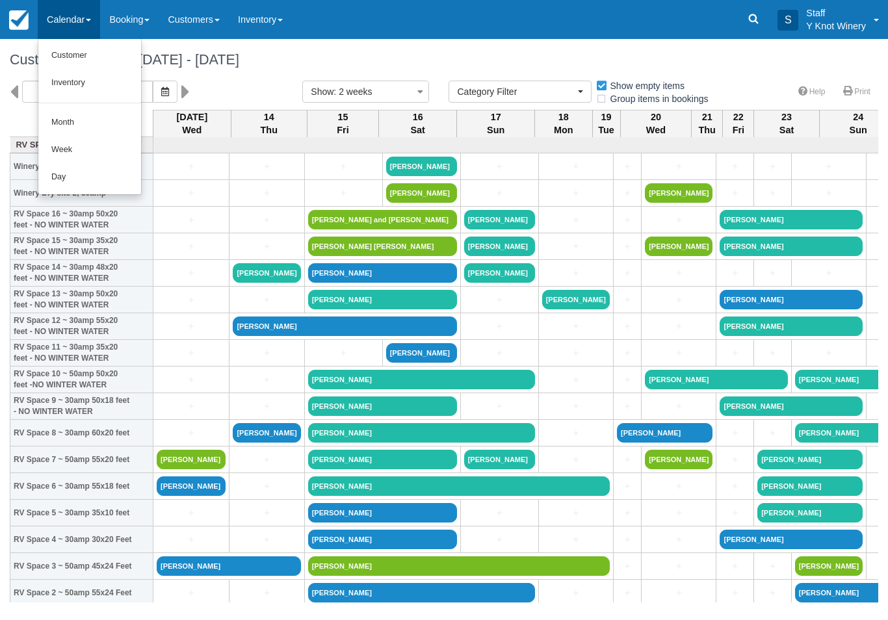
click at [72, 57] on link "Customer" at bounding box center [89, 55] width 103 height 27
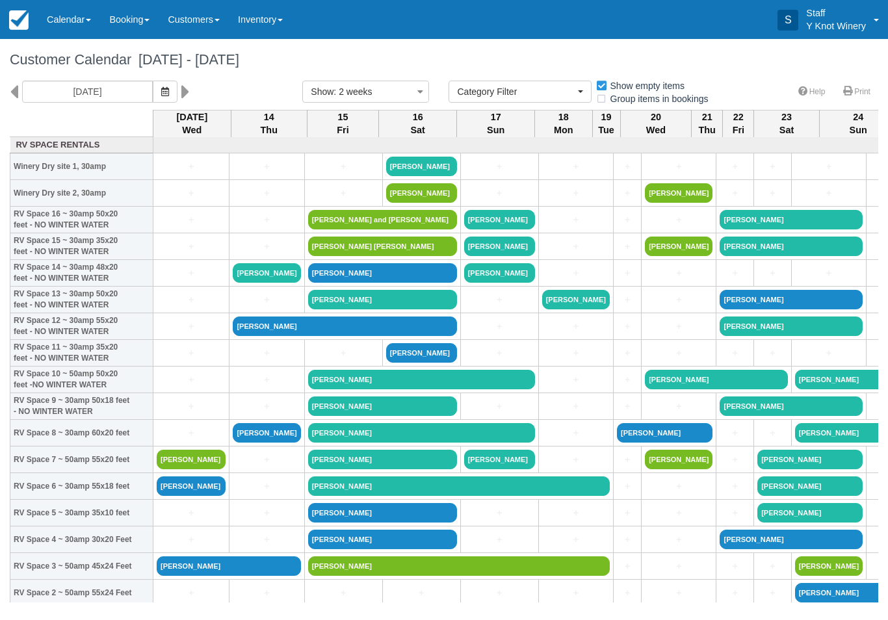
select select
click at [161, 96] on icon "button" at bounding box center [165, 91] width 8 height 9
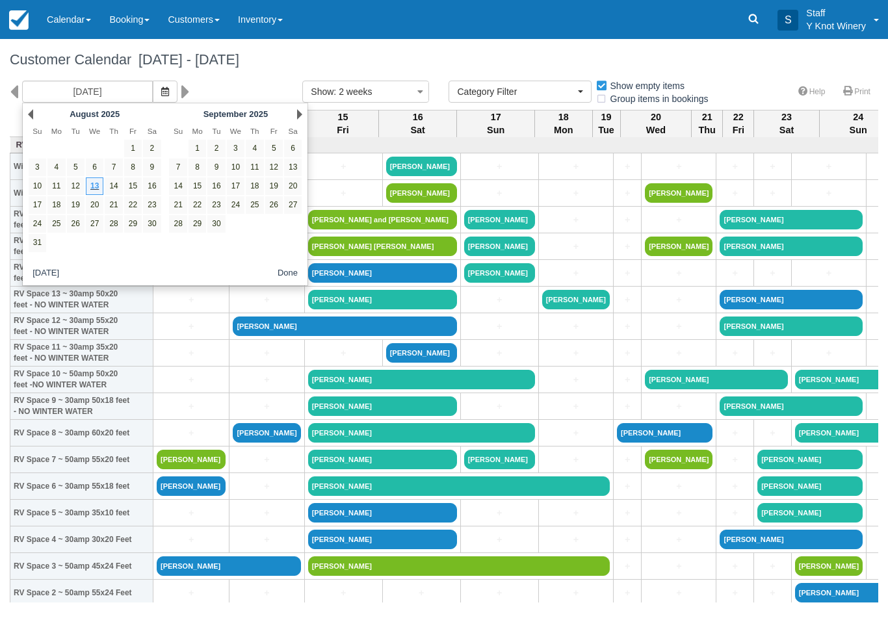
click at [285, 117] on div "September 2025" at bounding box center [236, 114] width 102 height 15
click at [298, 117] on link "Next" at bounding box center [299, 114] width 5 height 10
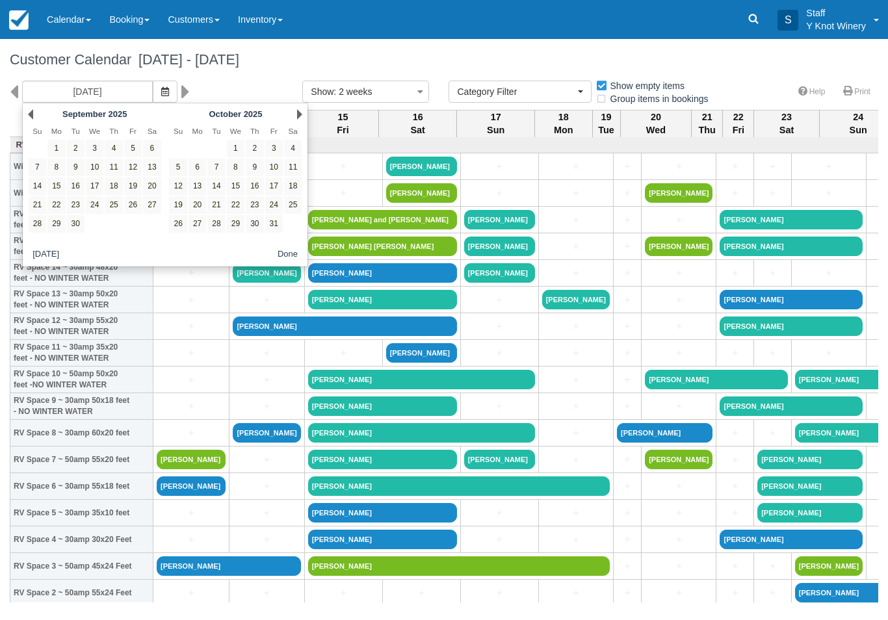
click at [291, 167] on link "11" at bounding box center [293, 168] width 18 height 18
type input "10/11/25"
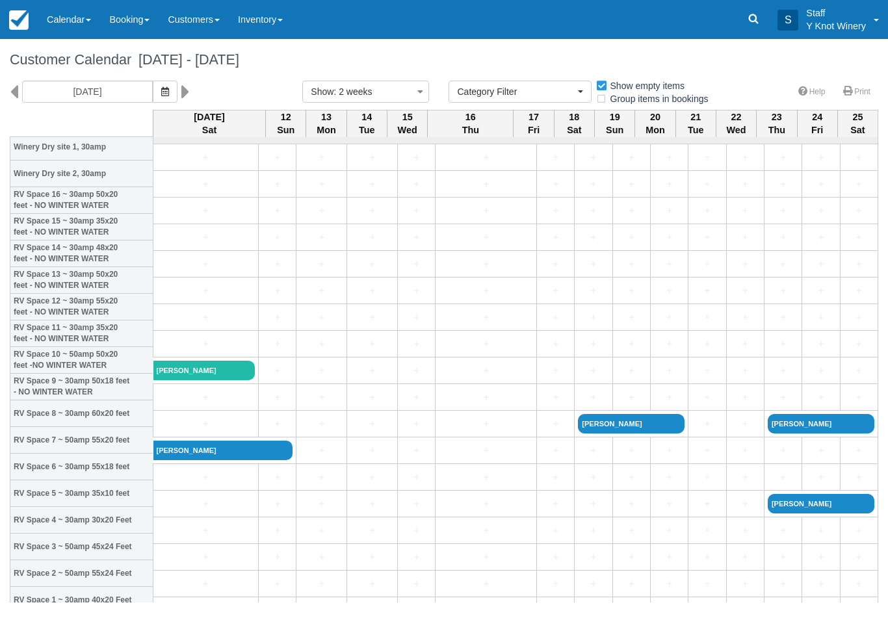
scroll to position [4, 0]
